Goal: Task Accomplishment & Management: Manage account settings

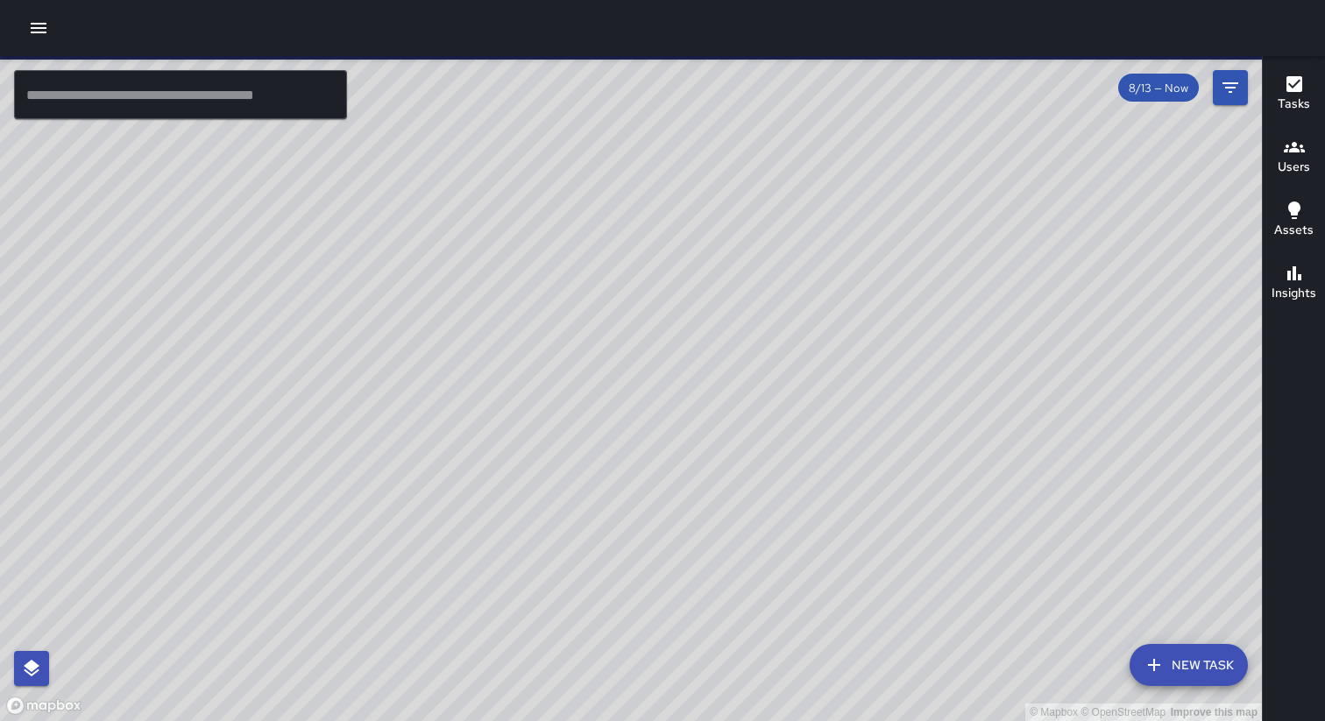
click at [36, 25] on icon "button" at bounding box center [38, 28] width 21 height 21
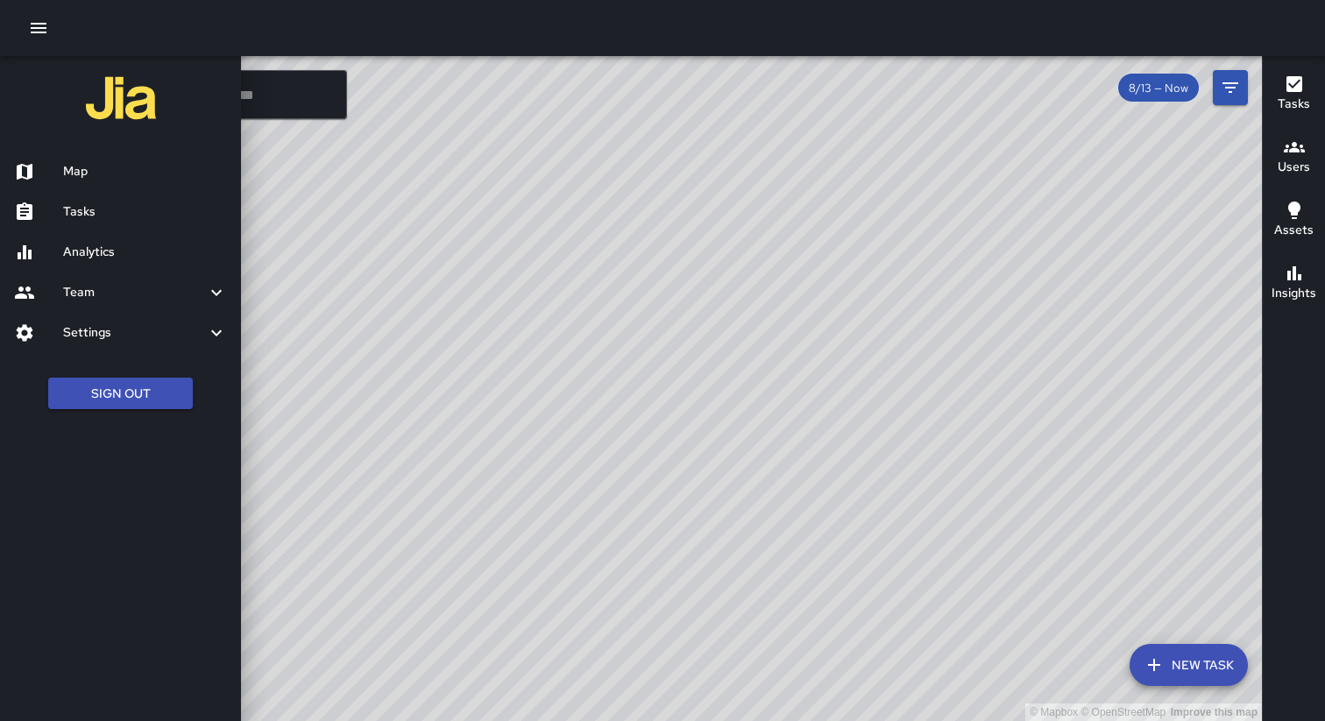
click at [78, 31] on div at bounding box center [662, 28] width 1325 height 56
click at [288, 42] on div at bounding box center [662, 28] width 1325 height 56
click at [169, 304] on div "Team" at bounding box center [120, 293] width 241 height 40
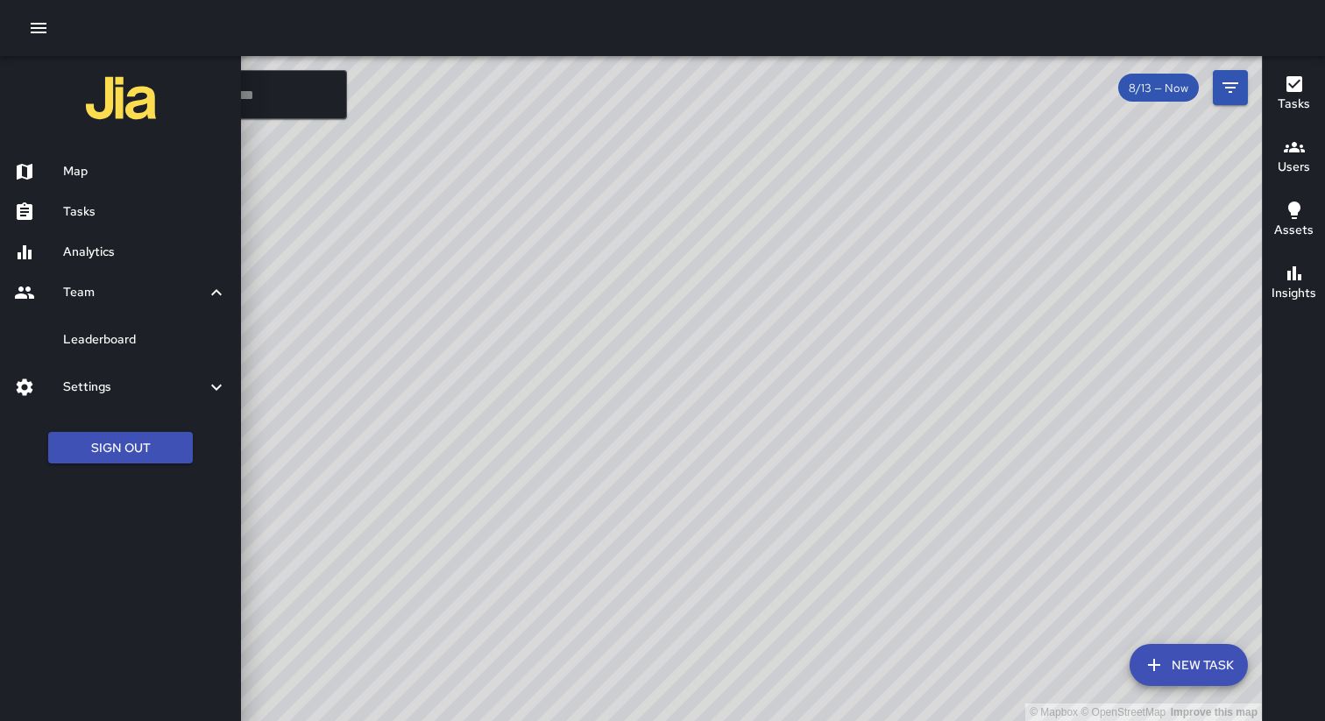
click at [138, 394] on h6 "Settings" at bounding box center [134, 387] width 143 height 19
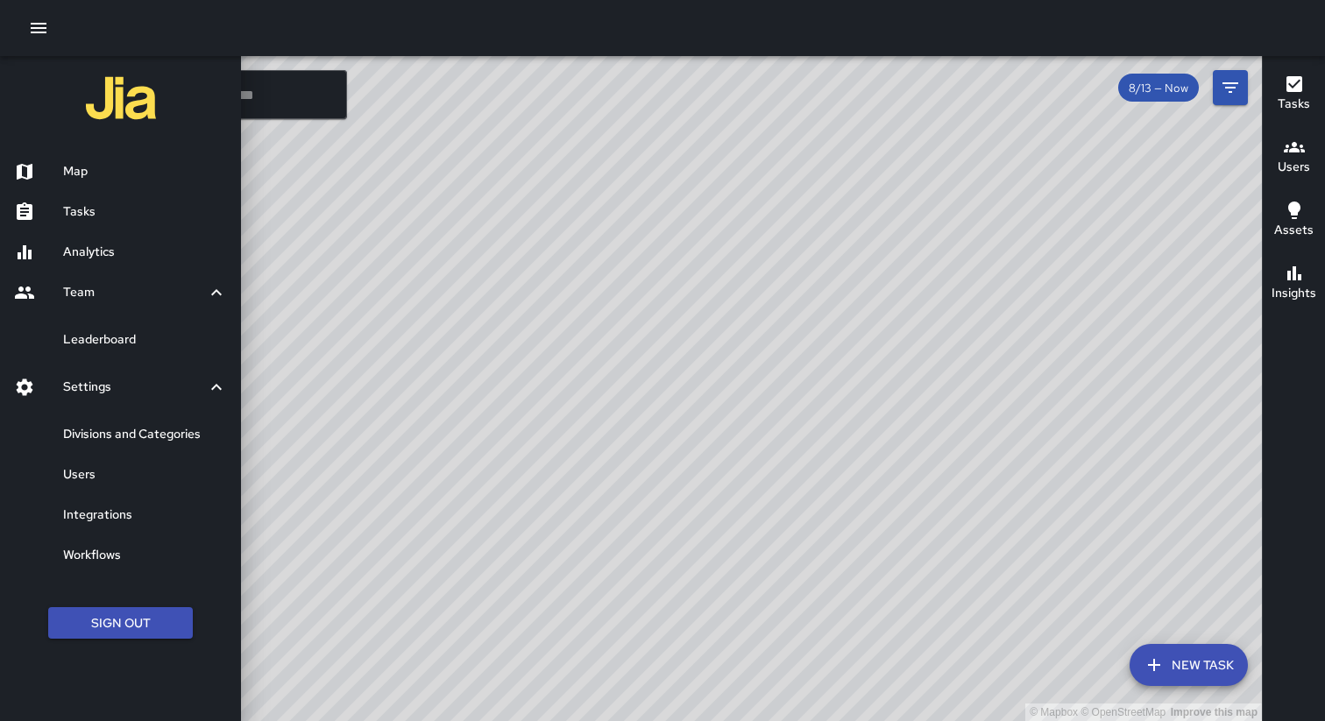
click at [99, 254] on h6 "Analytics" at bounding box center [145, 252] width 164 height 19
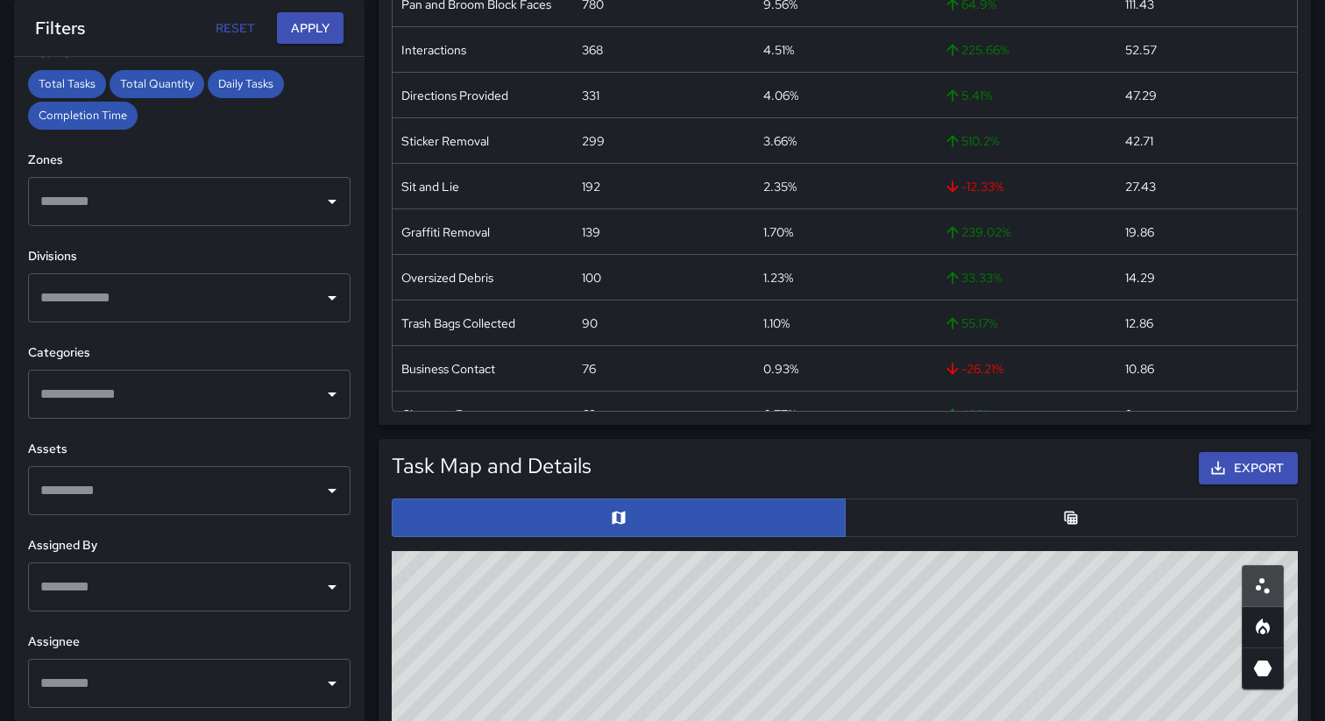
scroll to position [545, 0]
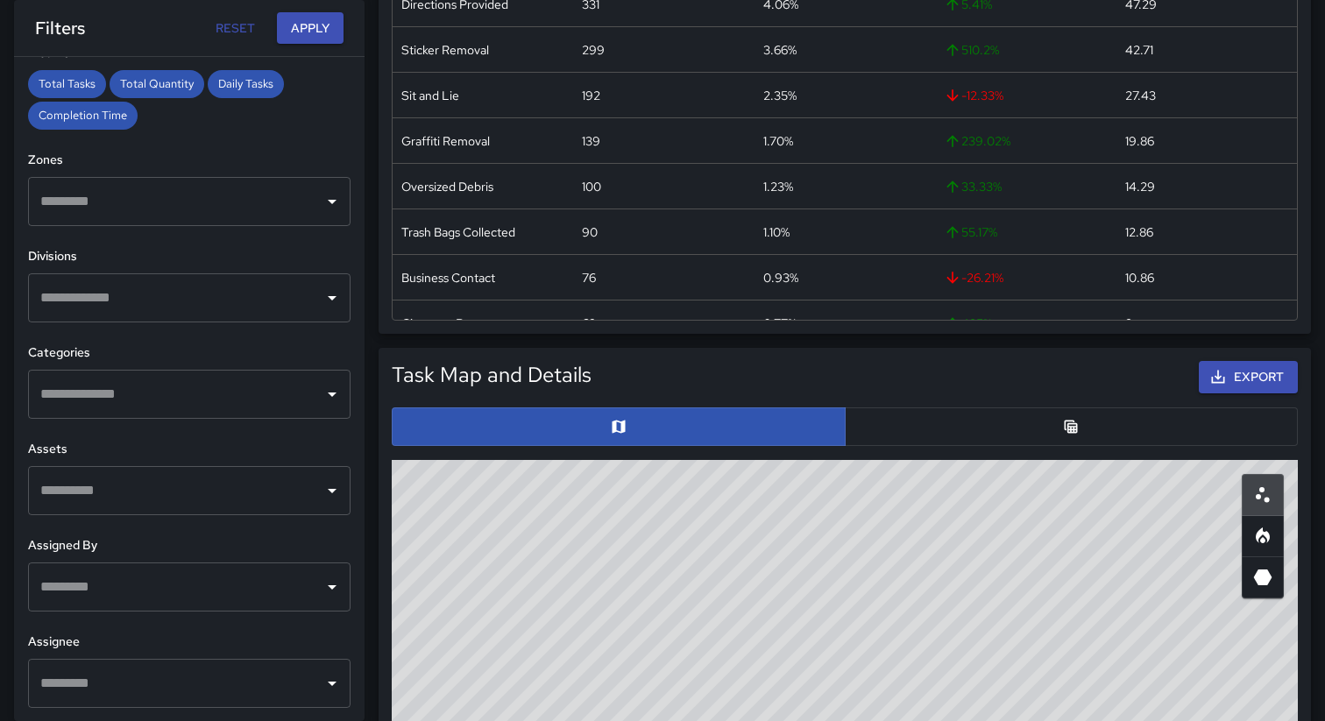
click at [269, 687] on input "text" at bounding box center [176, 683] width 280 height 33
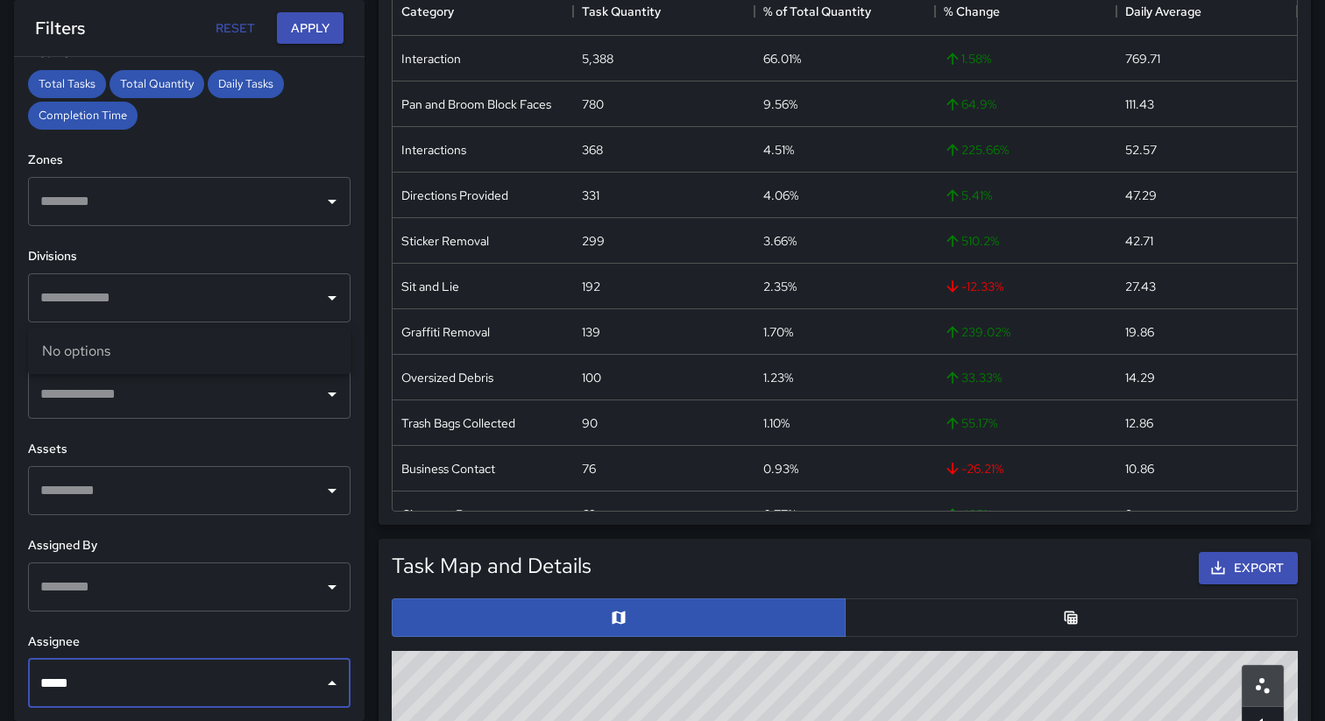
scroll to position [0, 0]
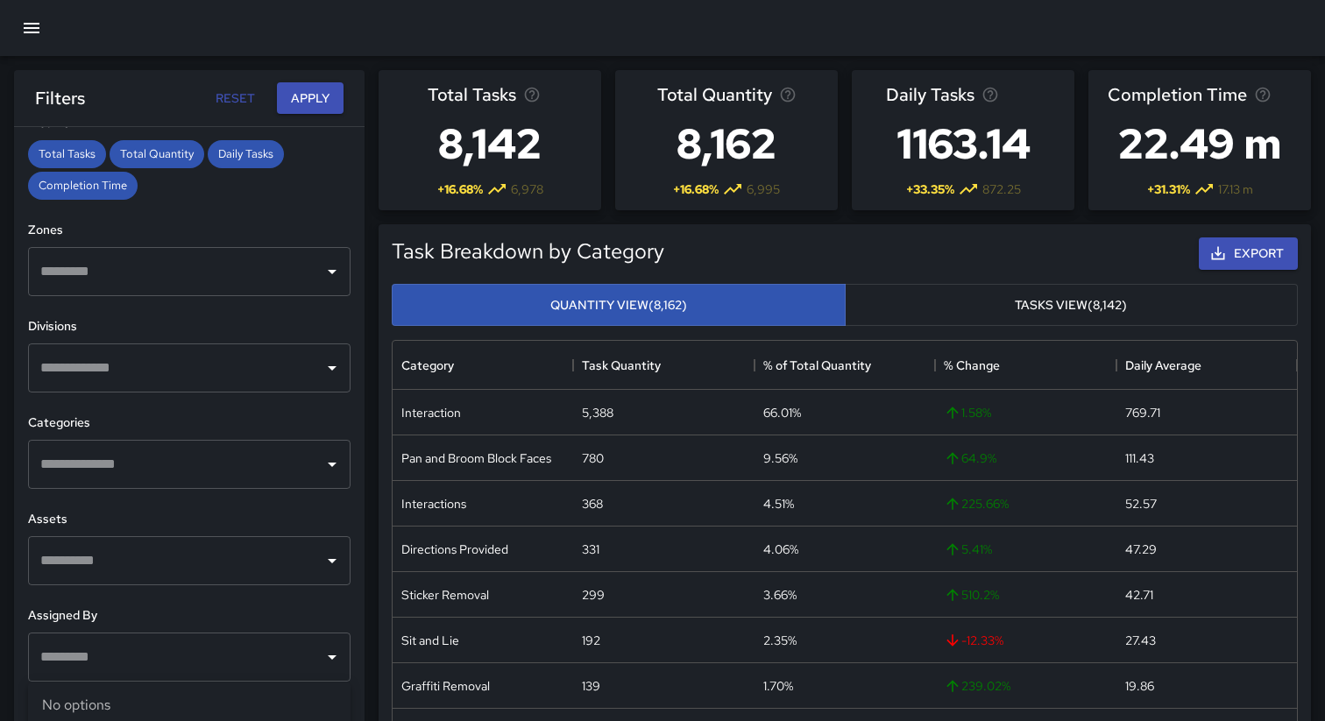
type input "*****"
click at [30, 28] on icon "button" at bounding box center [32, 28] width 16 height 11
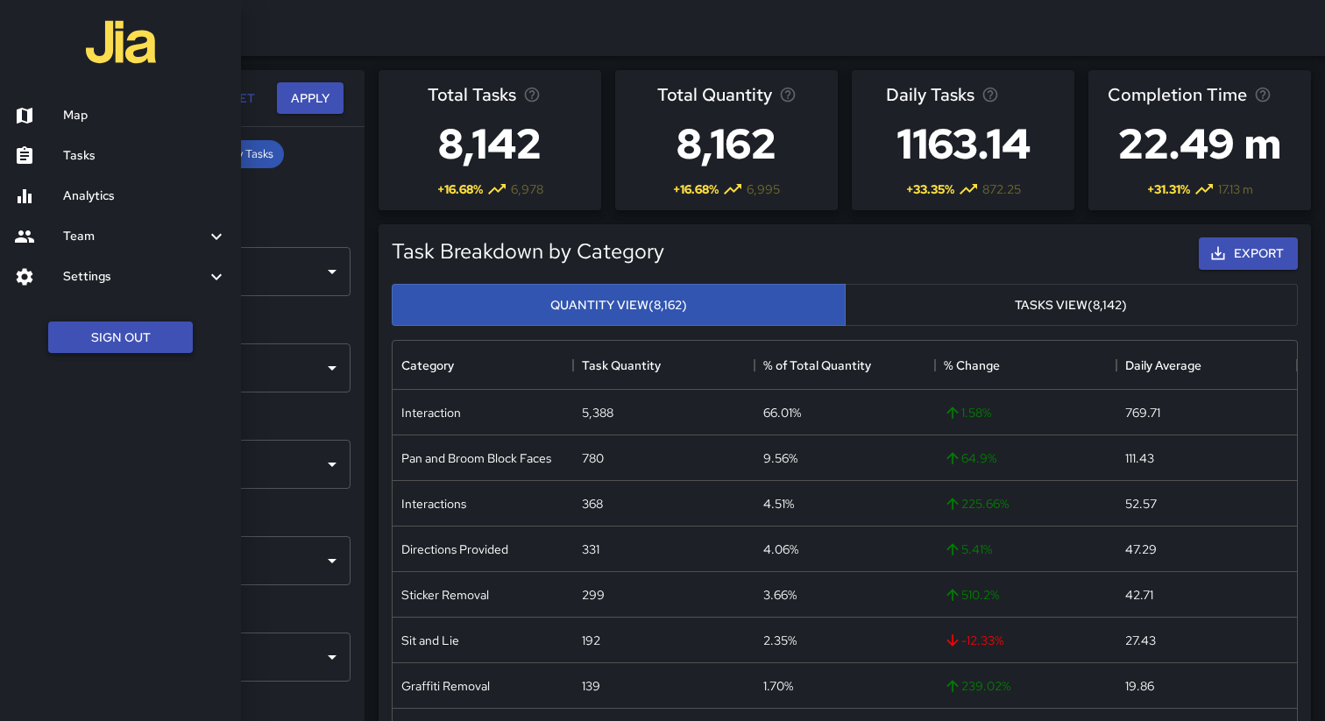
click at [151, 343] on button "Sign Out" at bounding box center [120, 338] width 145 height 32
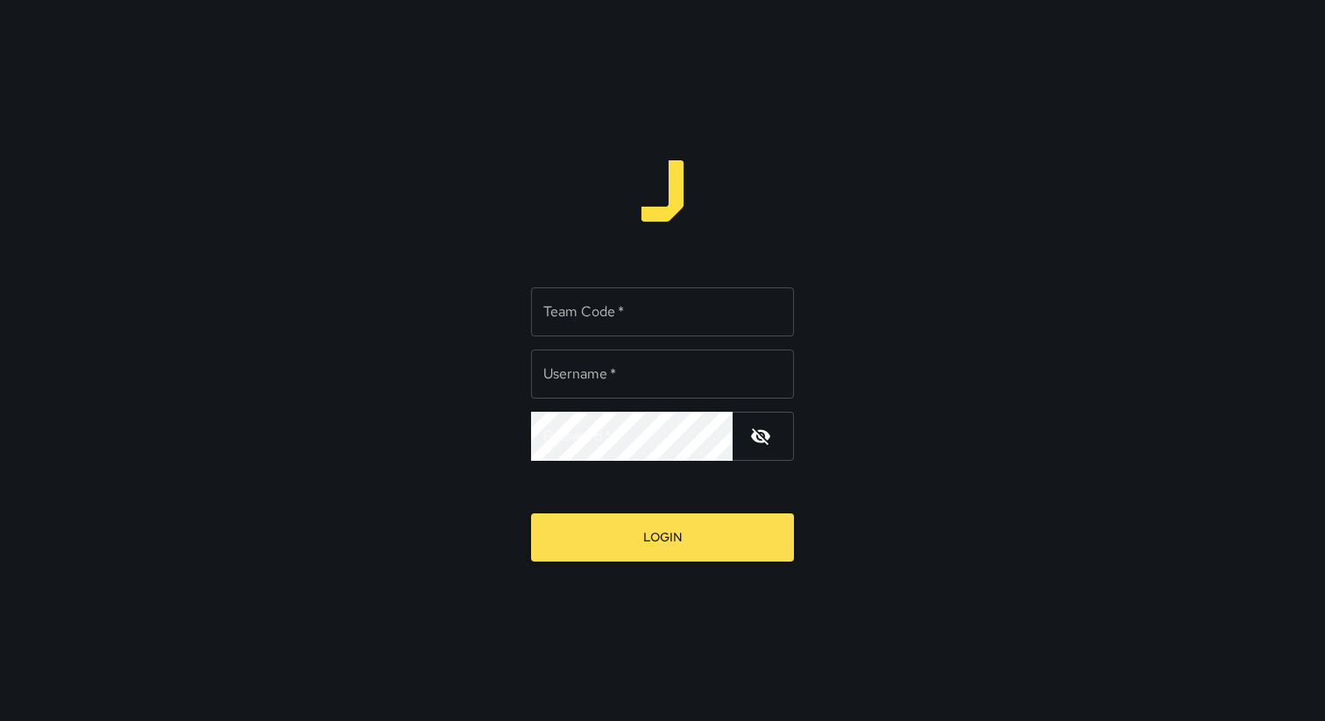
click at [593, 146] on div "Team Code   * Team Code   * Username   * Username   * Password   * Password   *…" at bounding box center [662, 360] width 1325 height 721
